Goal: Information Seeking & Learning: Check status

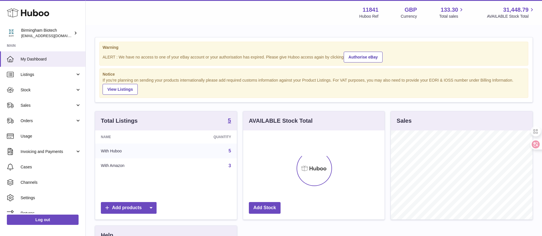
scroll to position [89, 141]
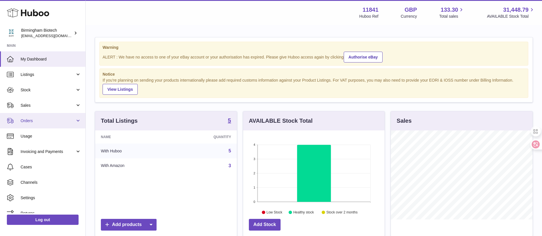
click at [29, 122] on span "Orders" at bounding box center [48, 120] width 55 height 5
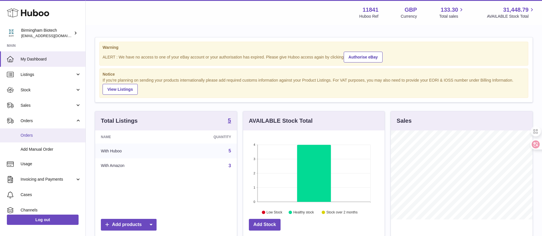
click at [34, 136] on span "Orders" at bounding box center [51, 135] width 61 height 5
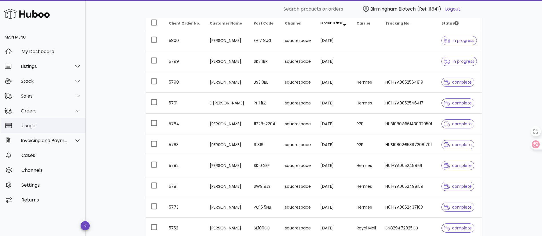
scroll to position [43, 0]
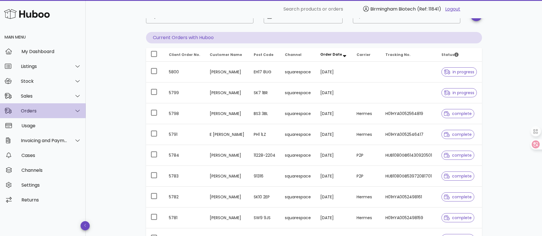
click at [49, 105] on div "Orders" at bounding box center [43, 110] width 86 height 15
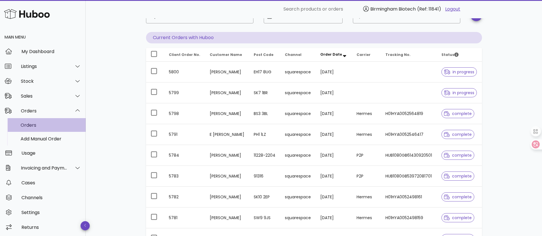
click at [53, 124] on div "Orders" at bounding box center [51, 125] width 61 height 5
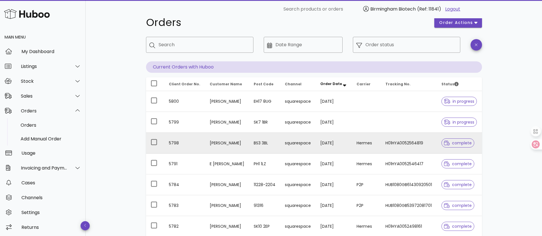
scroll to position [0, 0]
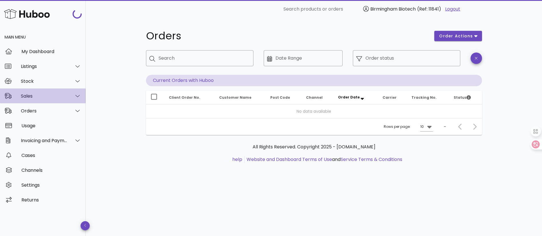
click at [47, 99] on div "Sales" at bounding box center [43, 96] width 86 height 15
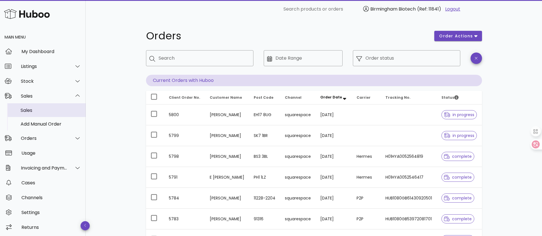
click at [44, 110] on div "Sales" at bounding box center [51, 110] width 61 height 5
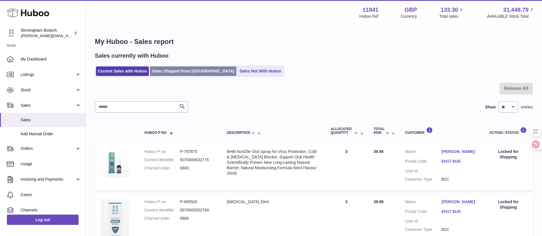
click at [184, 67] on link "Sales Shipped From [GEOGRAPHIC_DATA]" at bounding box center [193, 71] width 86 height 9
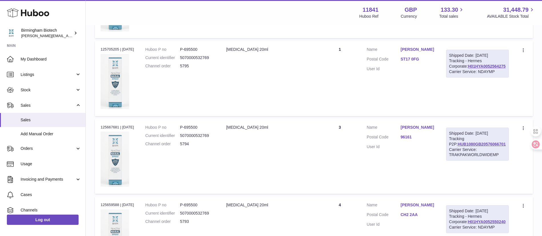
scroll to position [343, 0]
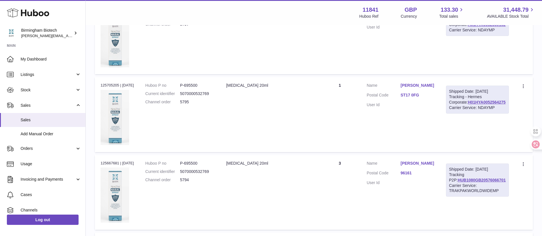
click at [430, 88] on link "[PERSON_NAME]" at bounding box center [418, 85] width 34 height 5
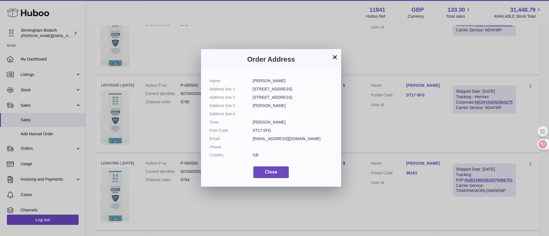
click at [379, 79] on div "× Order Address Name [PERSON_NAME] Address line [GEOGRAPHIC_DATA] Address line …" at bounding box center [274, 118] width 549 height 236
